Goal: Information Seeking & Learning: Learn about a topic

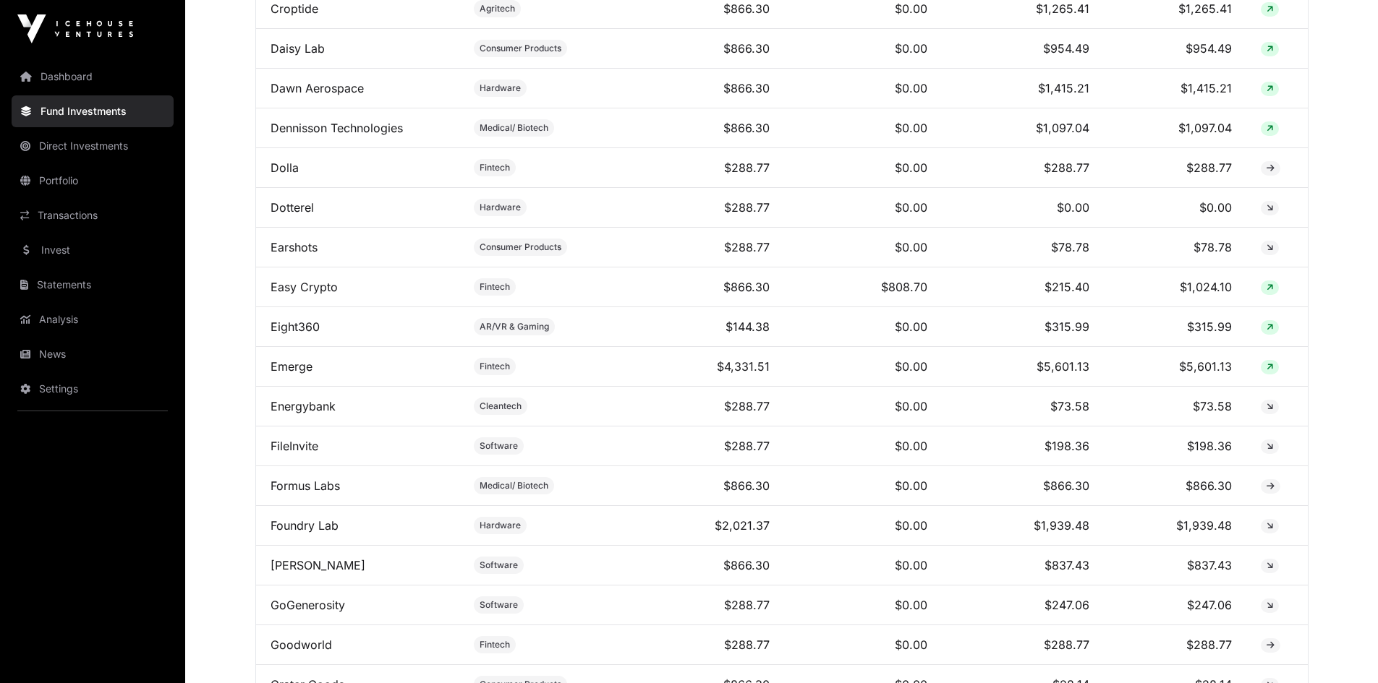
scroll to position [1519, 0]
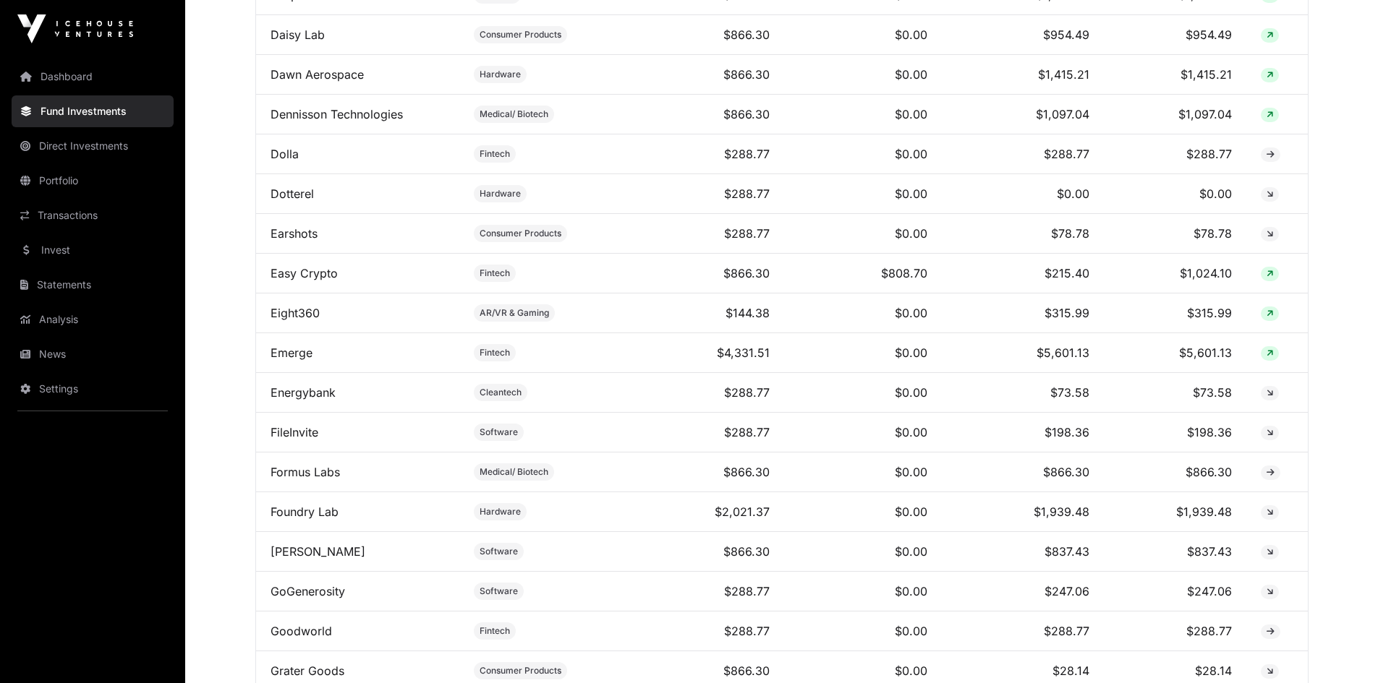
click at [284, 201] on link "Dotterel" at bounding box center [291, 194] width 43 height 14
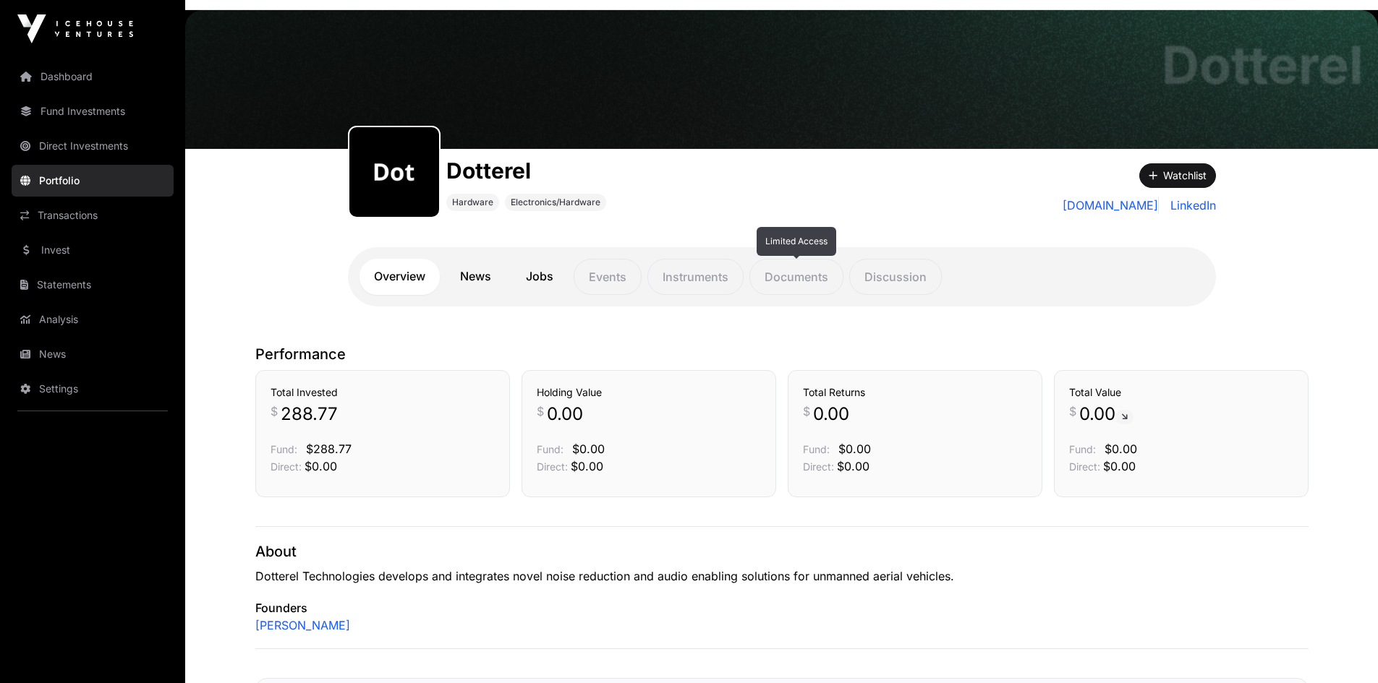
scroll to position [72, 0]
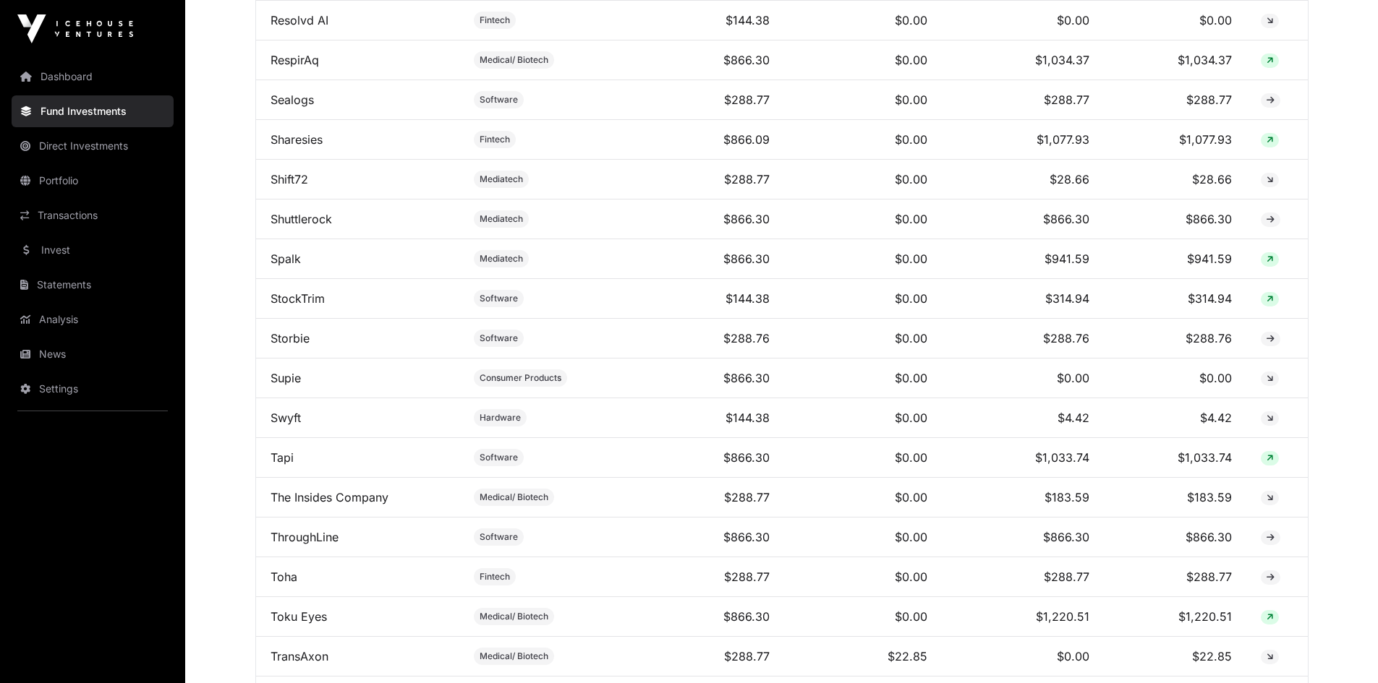
scroll to position [3833, 0]
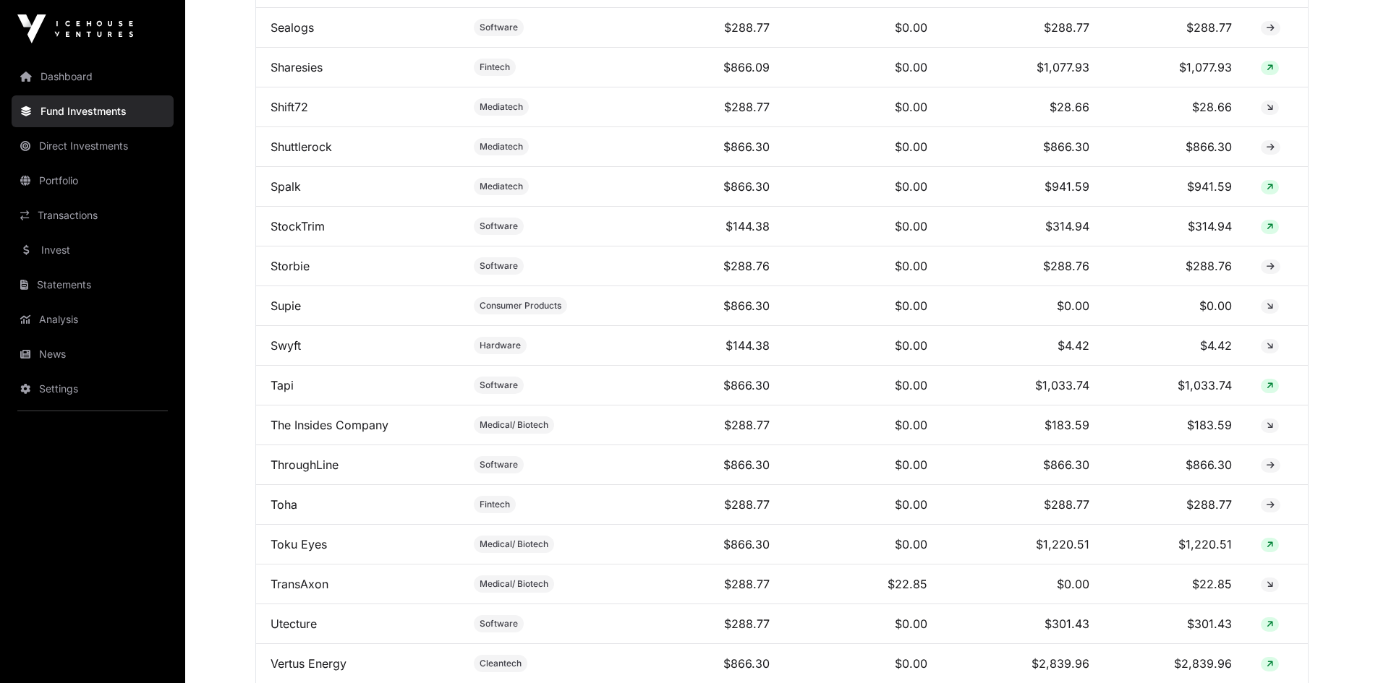
click at [46, 346] on link "News" at bounding box center [93, 354] width 162 height 32
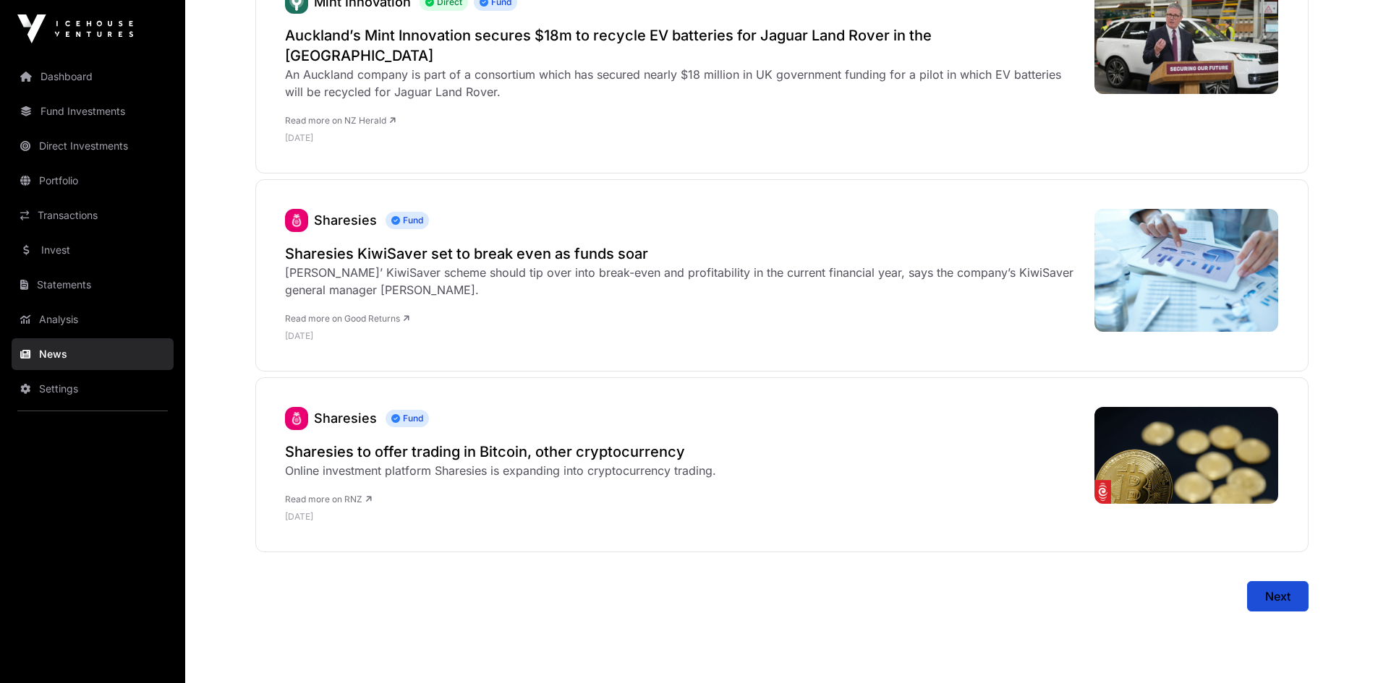
scroll to position [5766, 0]
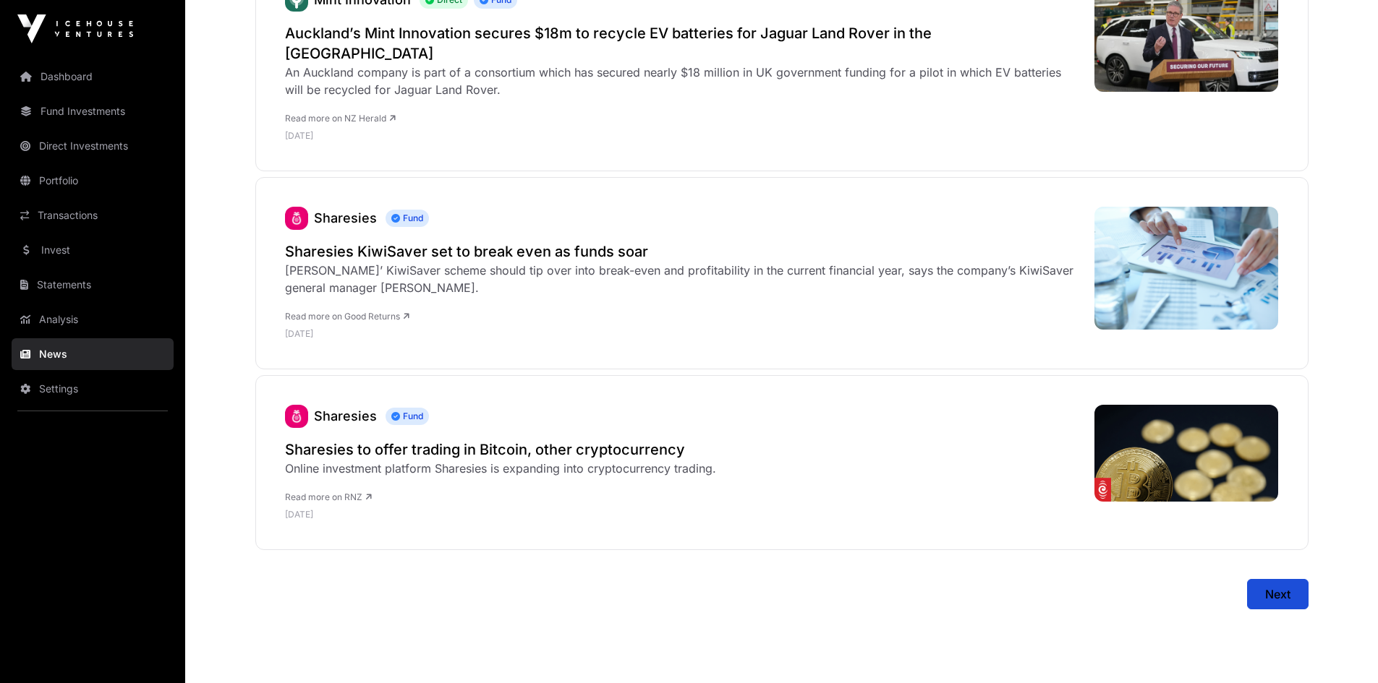
click at [59, 321] on link "Analysis" at bounding box center [93, 320] width 162 height 32
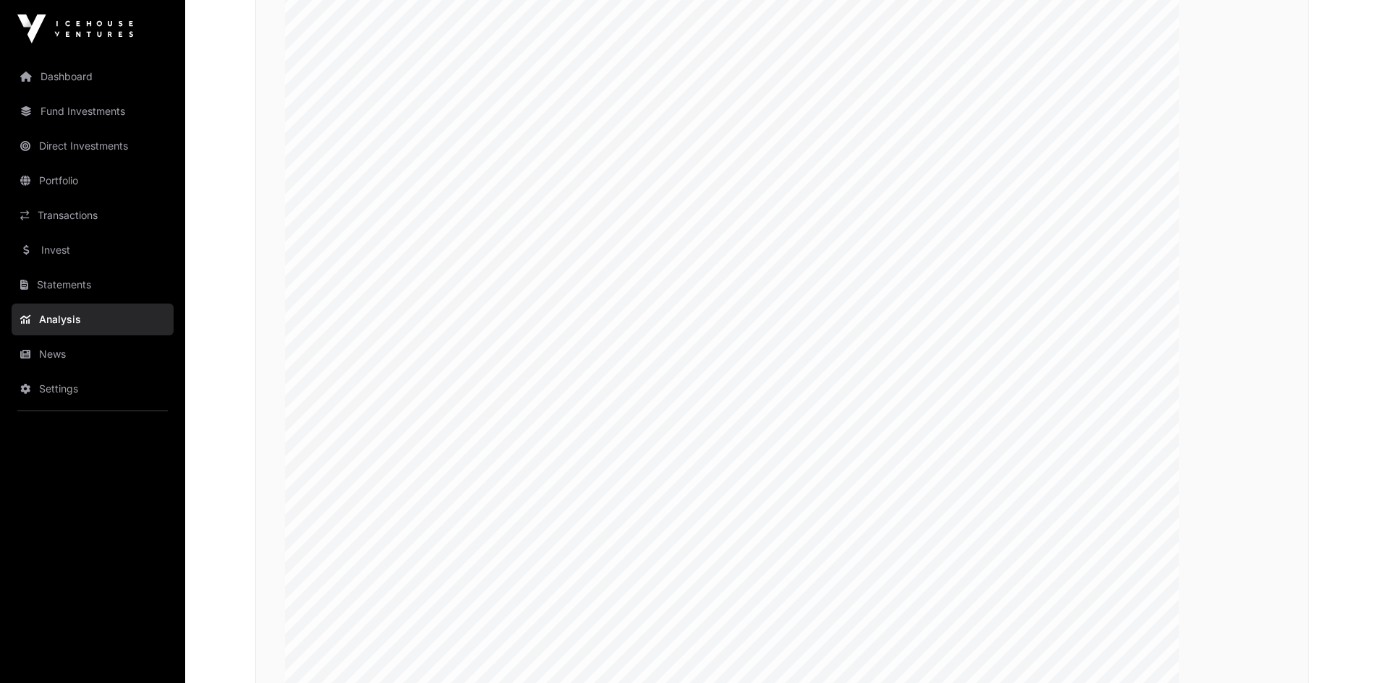
scroll to position [2531, 0]
click at [46, 79] on link "Dashboard" at bounding box center [93, 77] width 162 height 32
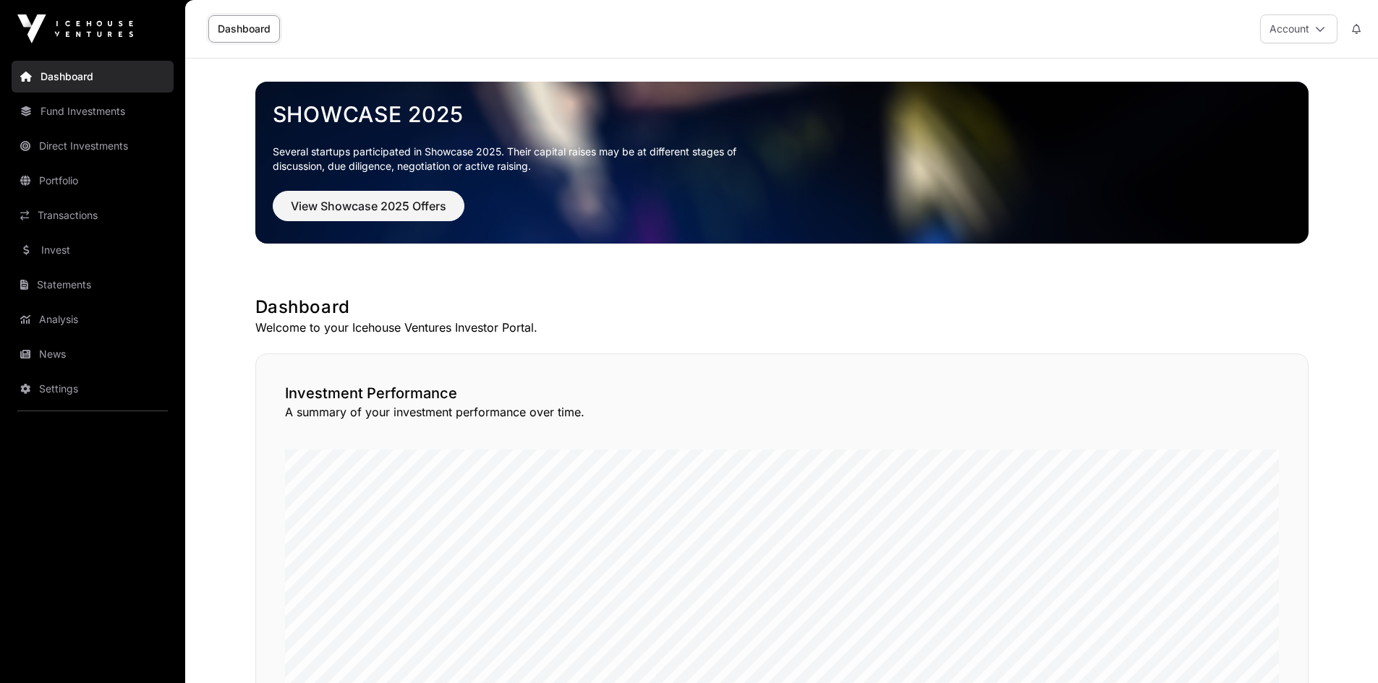
click at [86, 114] on link "Fund Investments" at bounding box center [93, 111] width 162 height 32
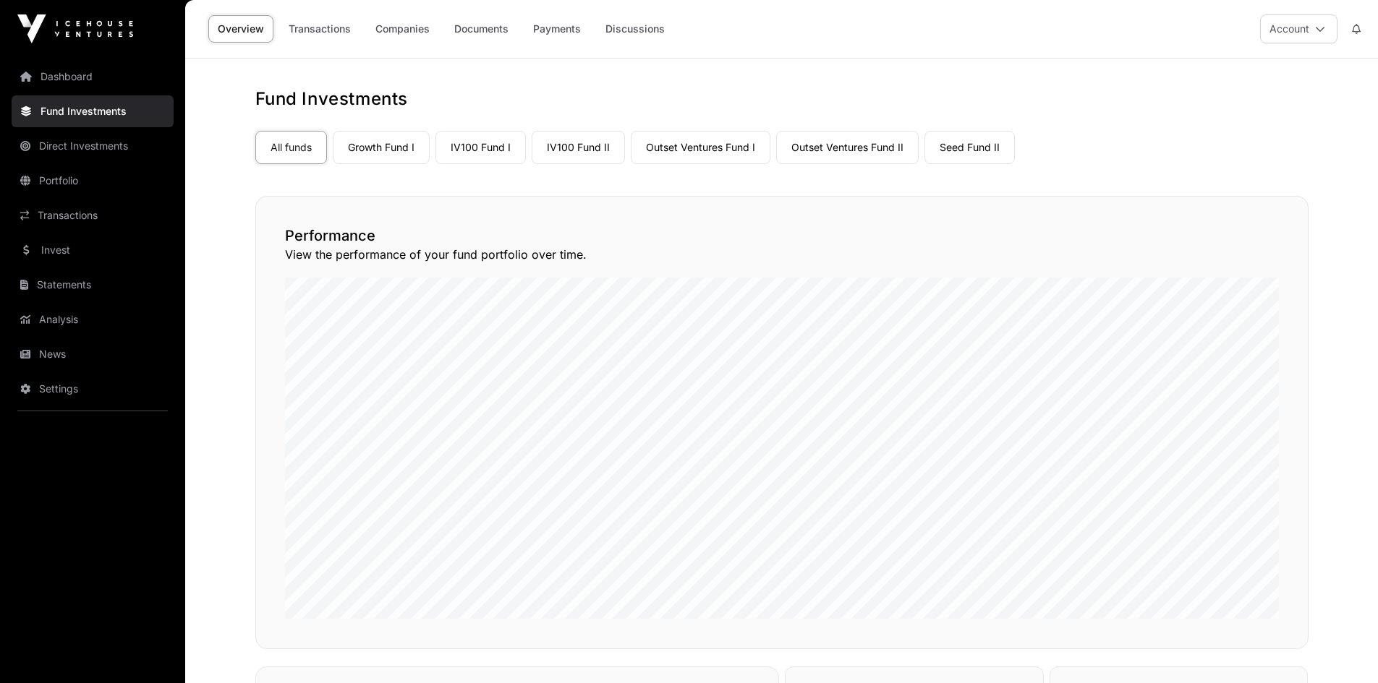
click at [41, 140] on link "Direct Investments" at bounding box center [93, 146] width 162 height 32
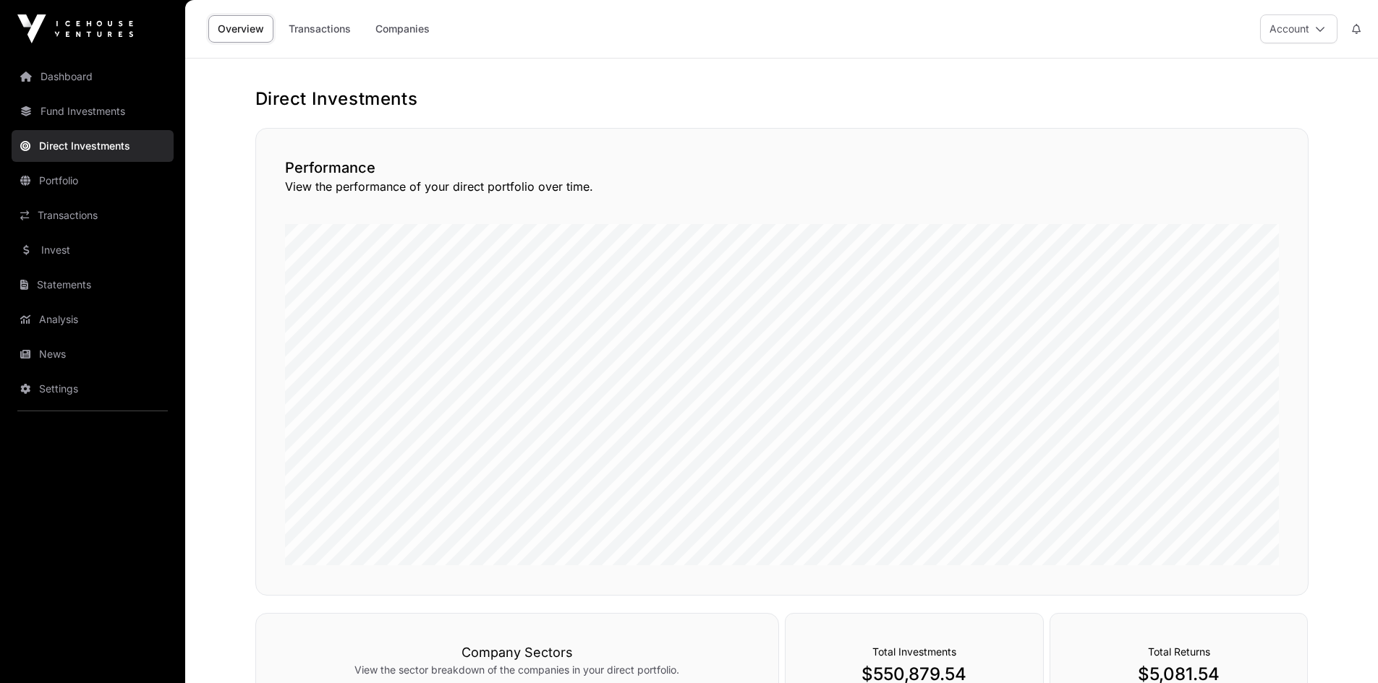
click at [316, 31] on link "Transactions" at bounding box center [319, 28] width 81 height 27
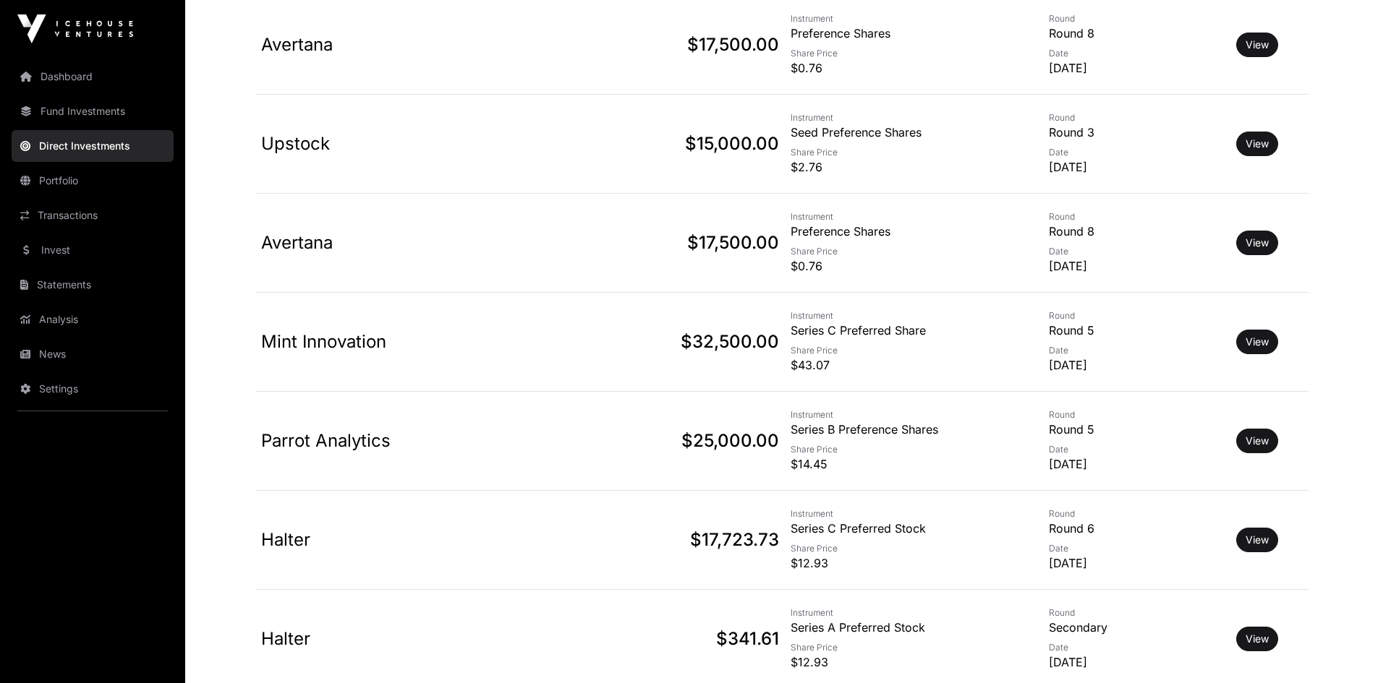
scroll to position [1157, 0]
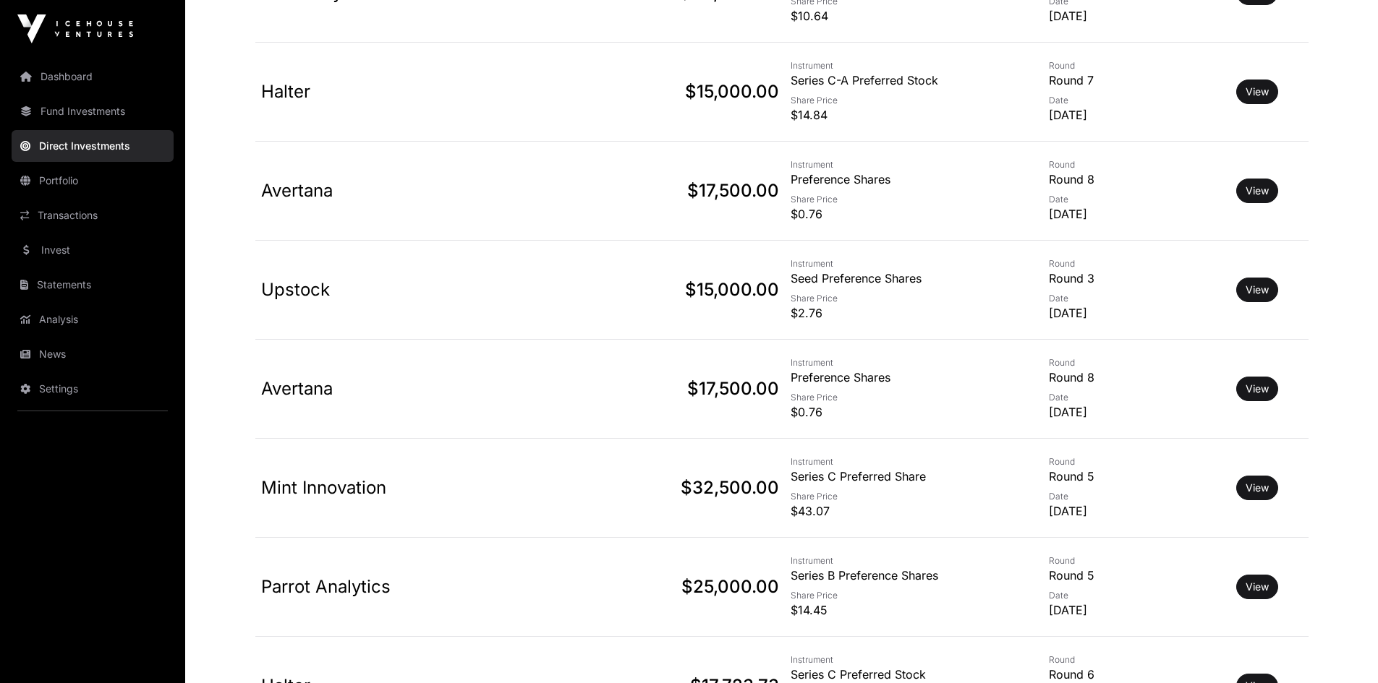
click at [300, 194] on link "Avertana" at bounding box center [297, 190] width 72 height 21
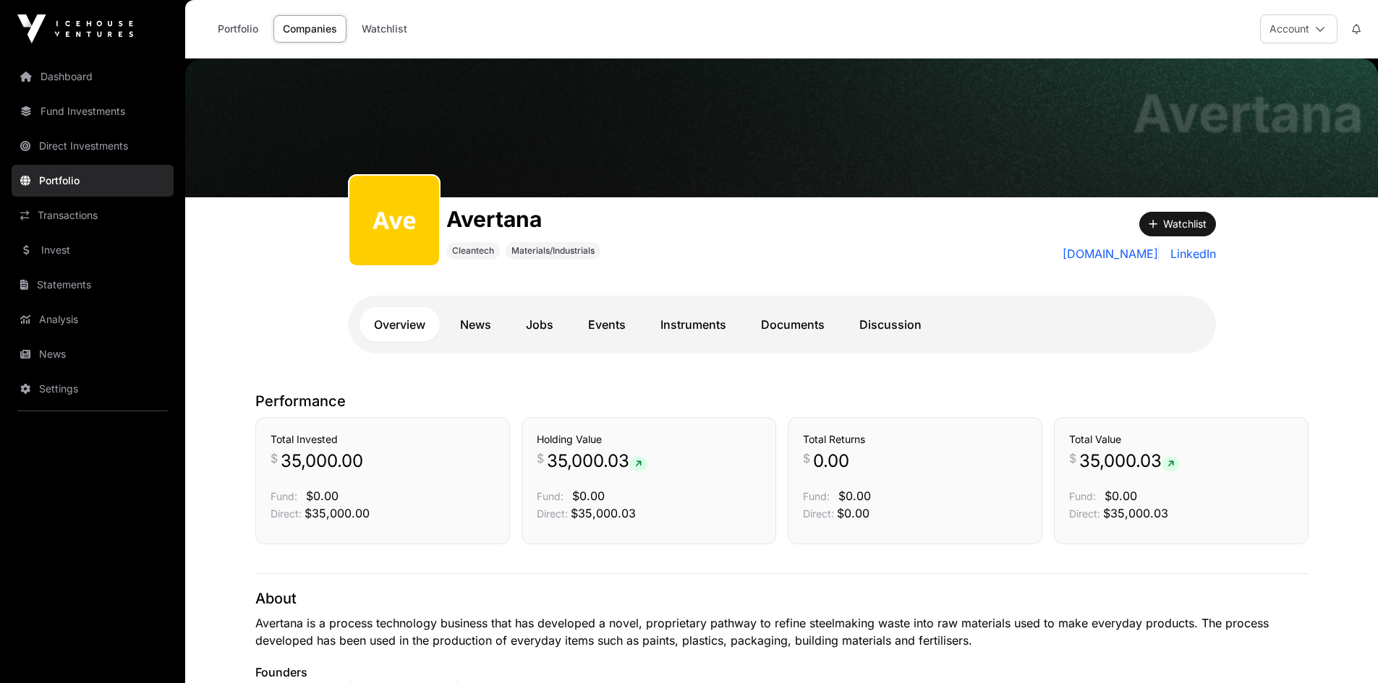
click at [787, 320] on link "Documents" at bounding box center [792, 324] width 93 height 35
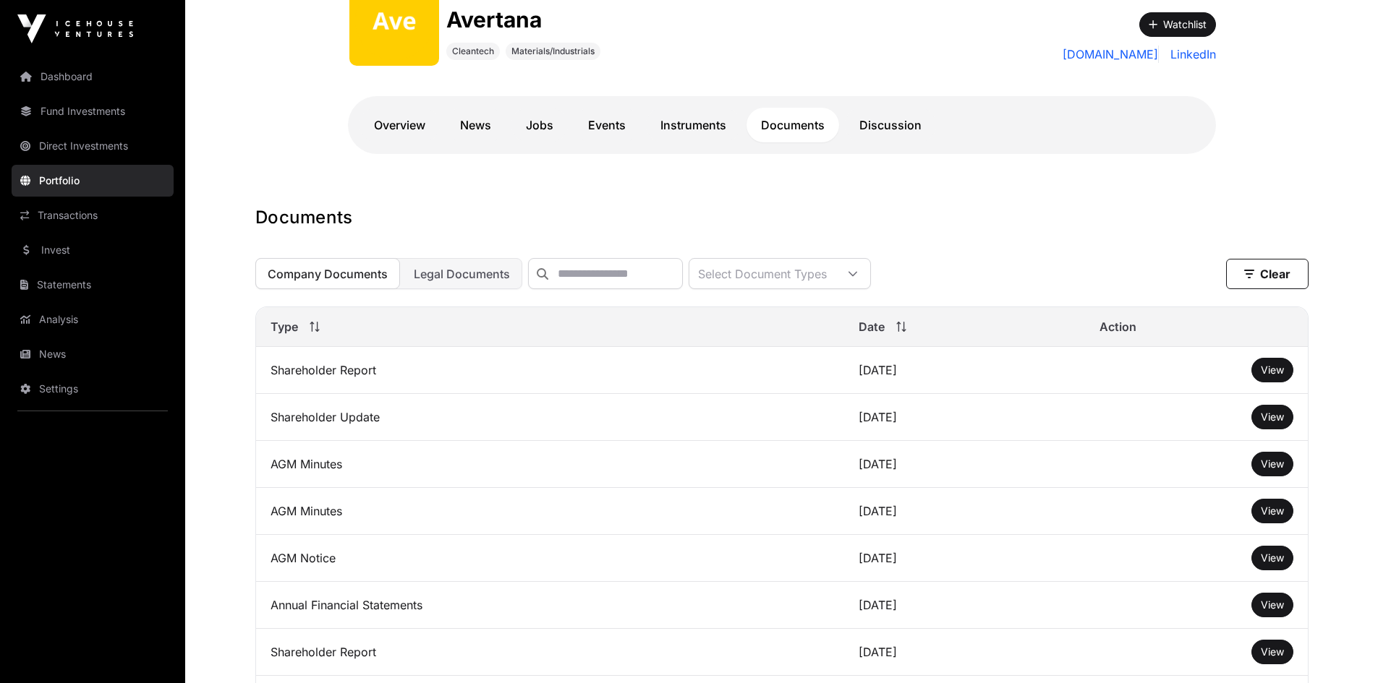
scroll to position [217, 0]
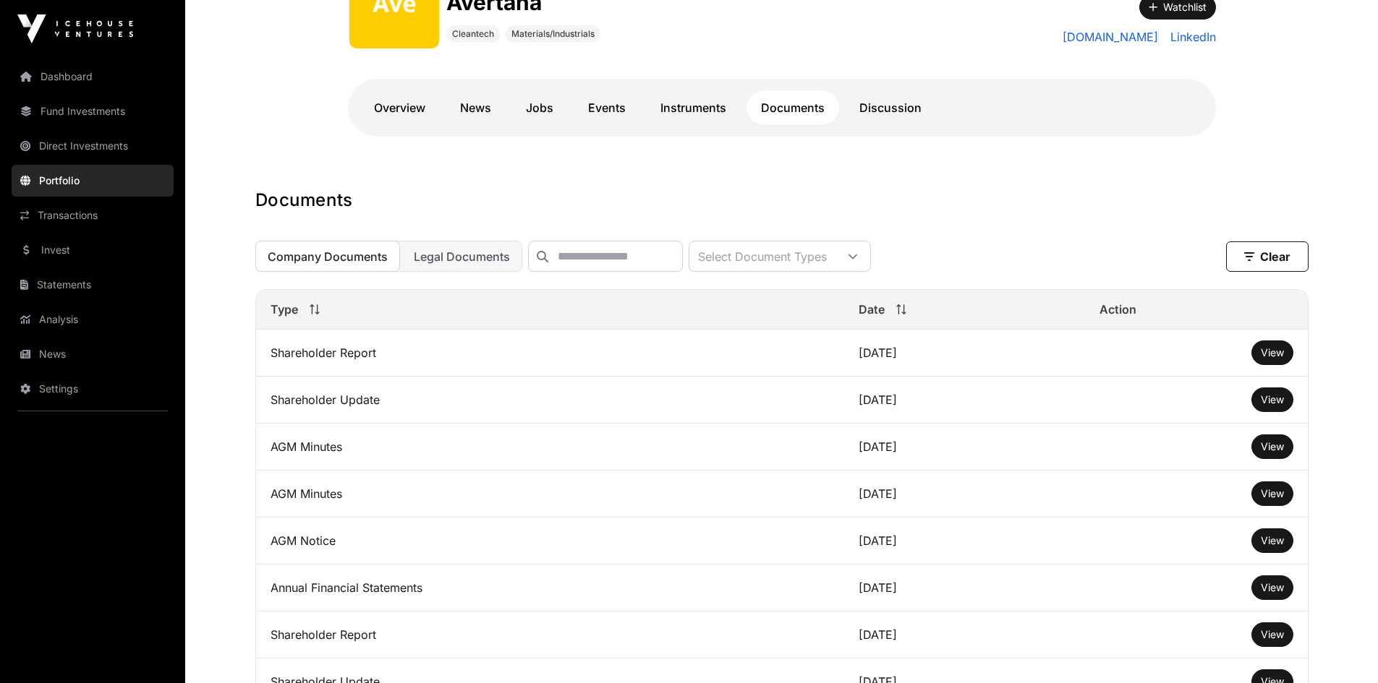
click at [1261, 356] on link "View" at bounding box center [1272, 353] width 23 height 14
